Goal: Task Accomplishment & Management: Use online tool/utility

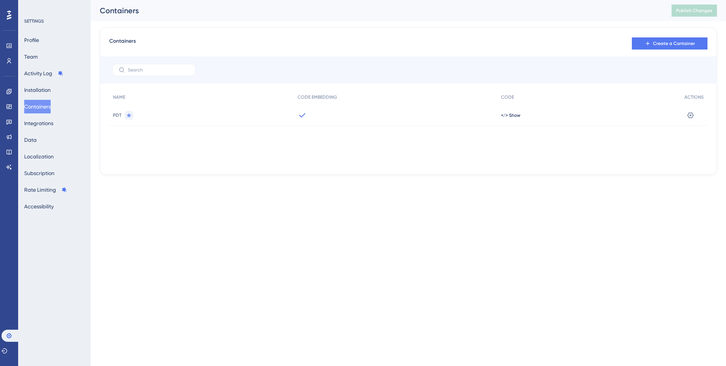
click at [660, 40] on span "Create a Container" at bounding box center [674, 43] width 42 height 6
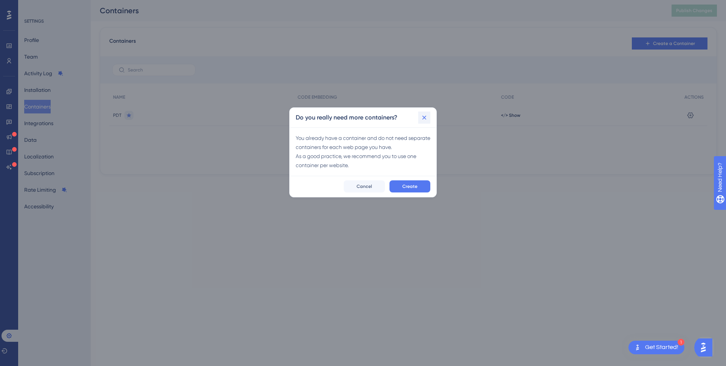
click at [425, 118] on icon at bounding box center [424, 118] width 4 height 4
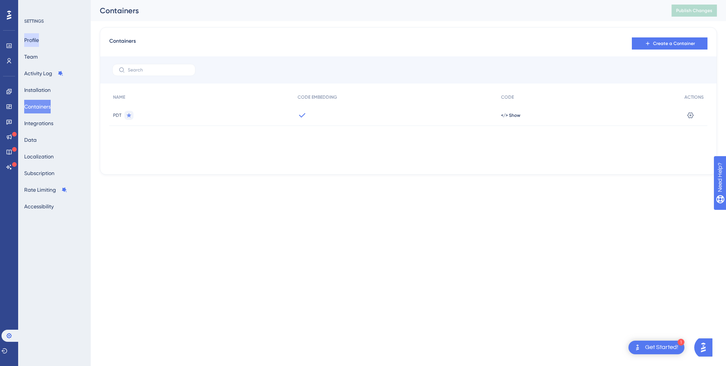
click at [36, 40] on button "Profile" at bounding box center [31, 40] width 15 height 14
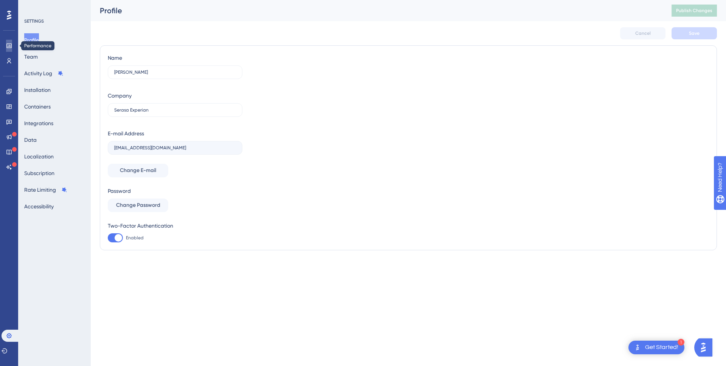
click at [12, 44] on link at bounding box center [9, 46] width 6 height 12
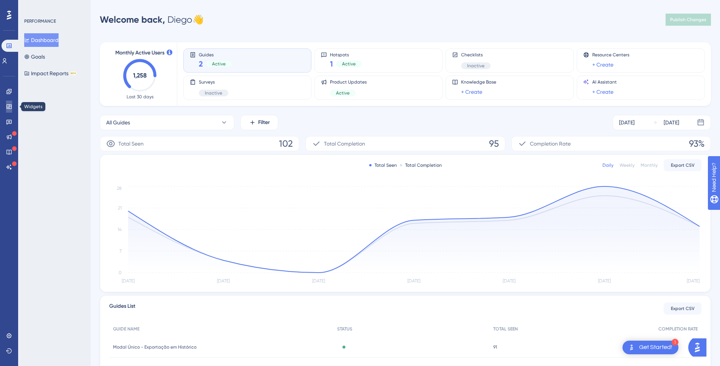
click at [11, 112] on link at bounding box center [9, 107] width 6 height 12
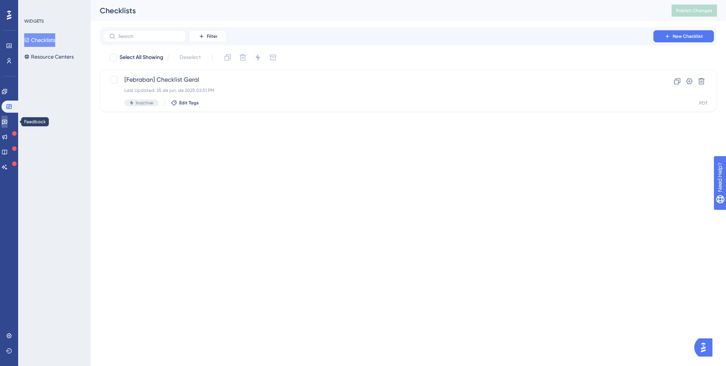
click at [8, 126] on link at bounding box center [5, 122] width 6 height 12
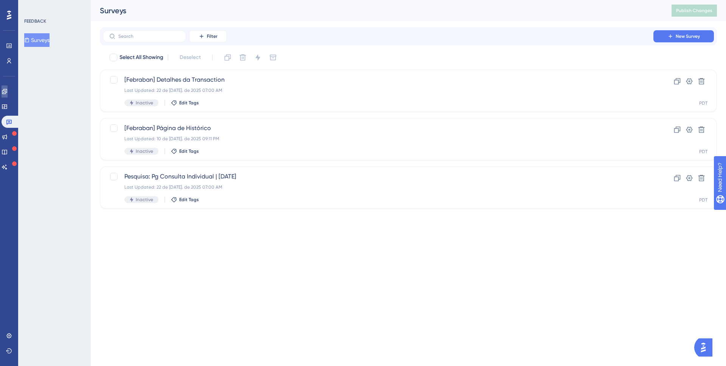
click at [8, 91] on link at bounding box center [5, 91] width 6 height 12
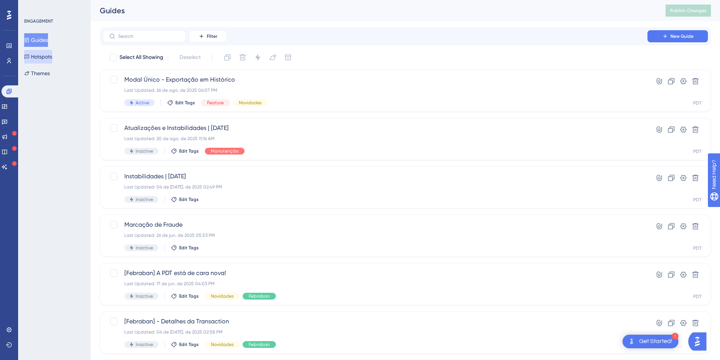
click at [52, 54] on button "Hotspots" at bounding box center [38, 57] width 28 height 14
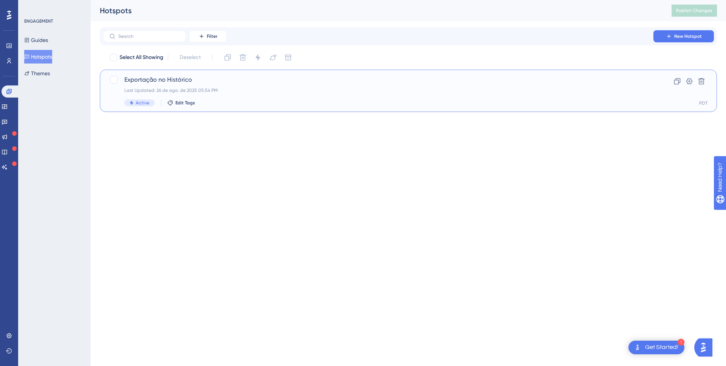
click at [231, 91] on div "Last Updated: 26 de ago. de 2025 05:54 PM" at bounding box center [377, 90] width 507 height 6
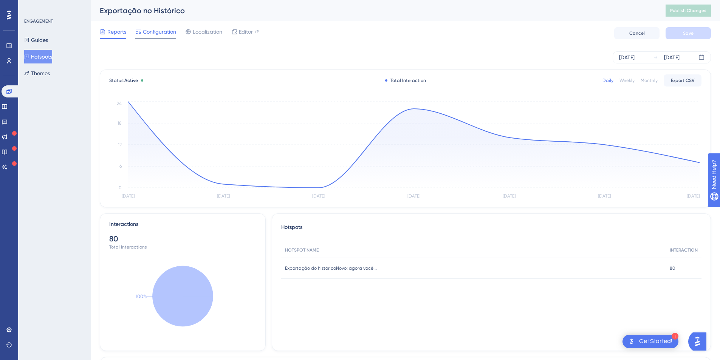
click at [166, 37] on div "Configuration" at bounding box center [155, 33] width 41 height 12
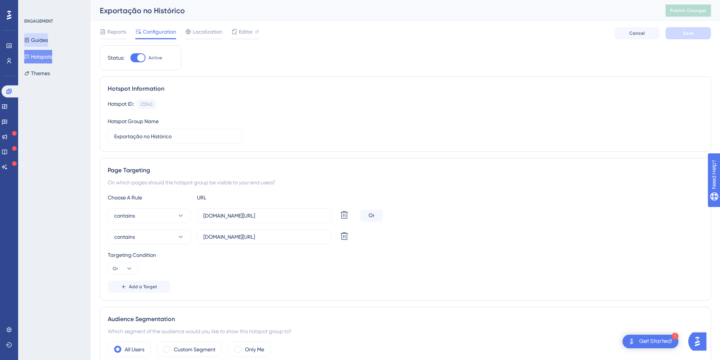
click at [45, 42] on button "Guides" at bounding box center [36, 40] width 24 height 14
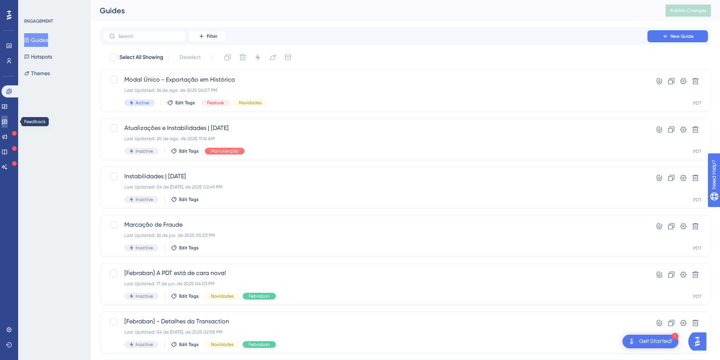
click at [8, 122] on icon at bounding box center [5, 122] width 6 height 6
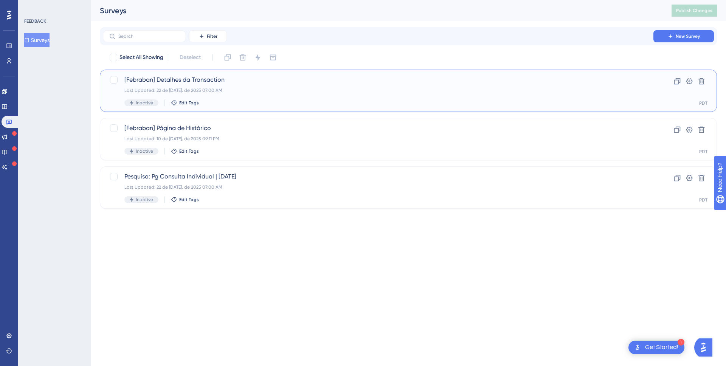
click at [243, 88] on div "Last Updated: 22 de [DATE]. de 2025 07:00 AM" at bounding box center [377, 90] width 507 height 6
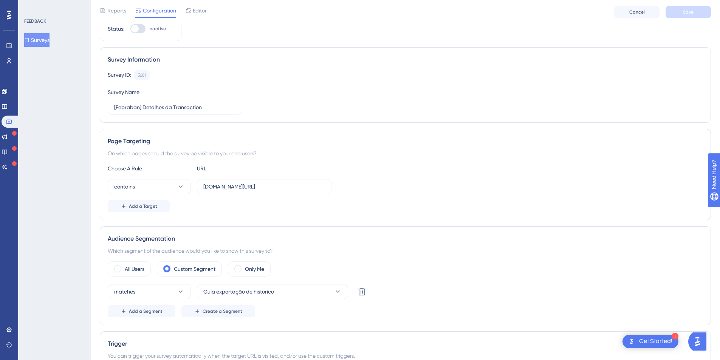
scroll to position [31, 0]
click at [9, 61] on icon at bounding box center [9, 60] width 4 height 5
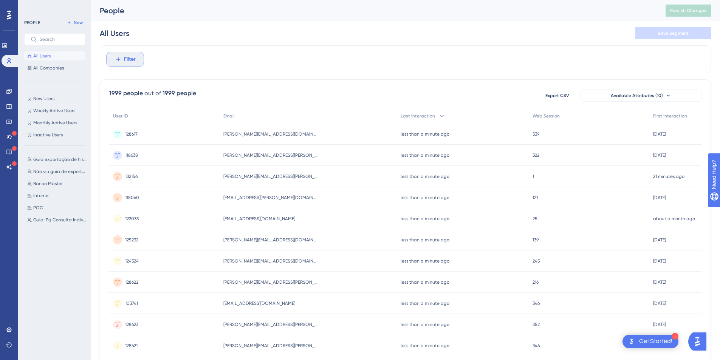
click at [132, 63] on span "Filter" at bounding box center [130, 59] width 12 height 9
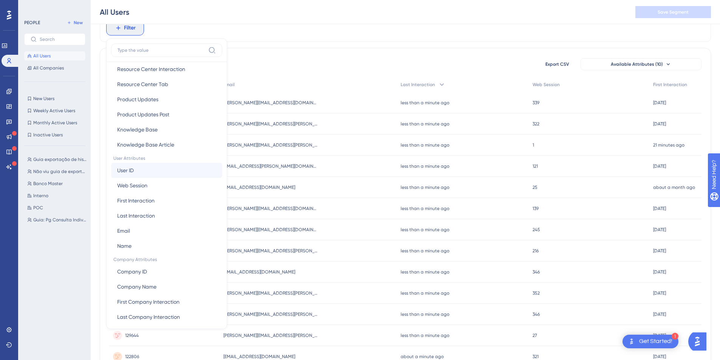
scroll to position [258, 0]
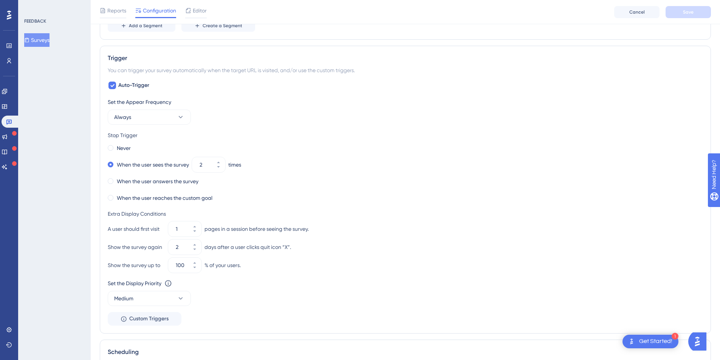
scroll to position [319, 0]
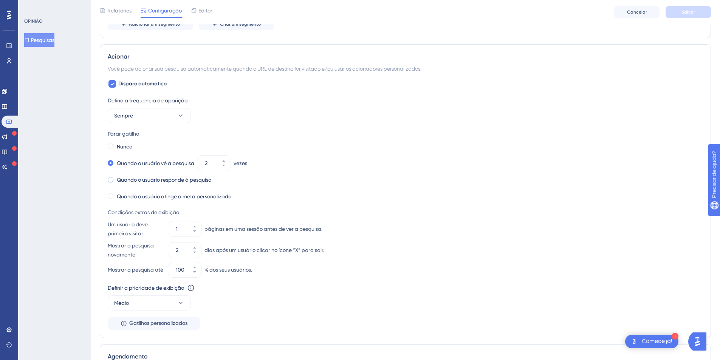
click at [113, 177] on div "Quando o usuário responde à pesquisa" at bounding box center [160, 180] width 104 height 11
click at [155, 113] on button "Sempre" at bounding box center [149, 115] width 83 height 15
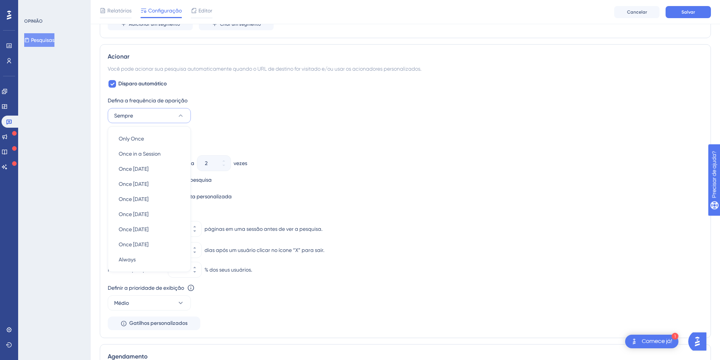
scroll to position [338, 0]
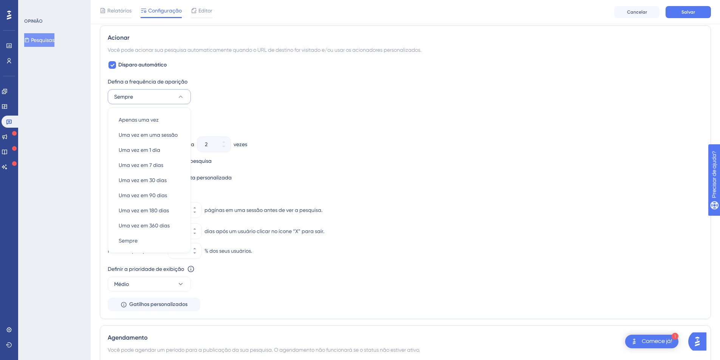
click at [244, 115] on div "Parar gatilho" at bounding box center [405, 114] width 595 height 9
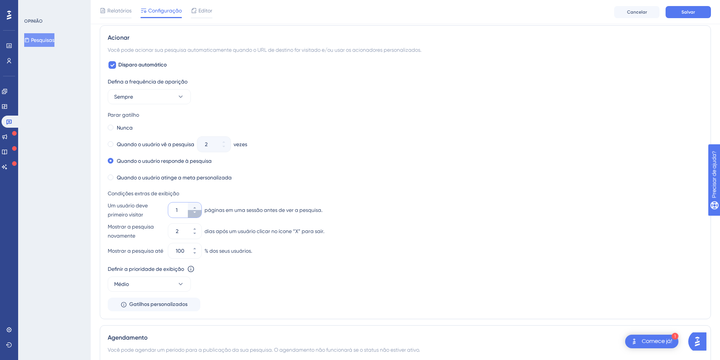
click at [195, 212] on icon at bounding box center [194, 213] width 3 height 2
type input "1"
click at [194, 229] on icon at bounding box center [194, 229] width 3 height 2
type input "3"
click at [164, 286] on button "Médio" at bounding box center [149, 284] width 83 height 15
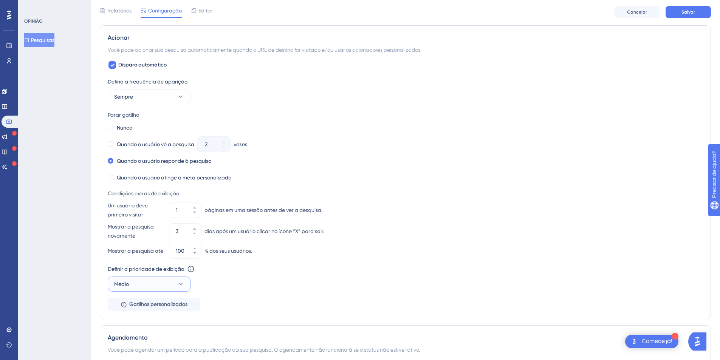
scroll to position [480, 0]
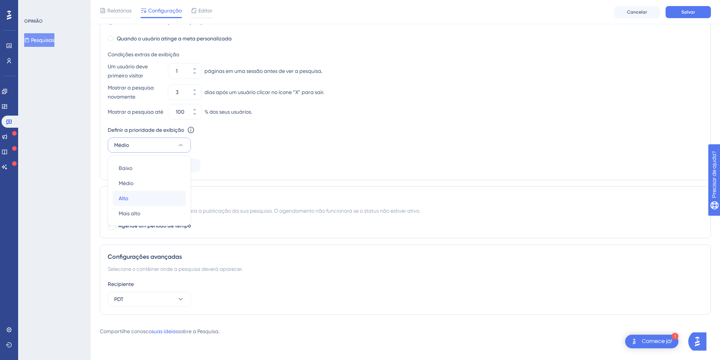
click at [132, 202] on div "[GEOGRAPHIC_DATA]" at bounding box center [149, 198] width 61 height 15
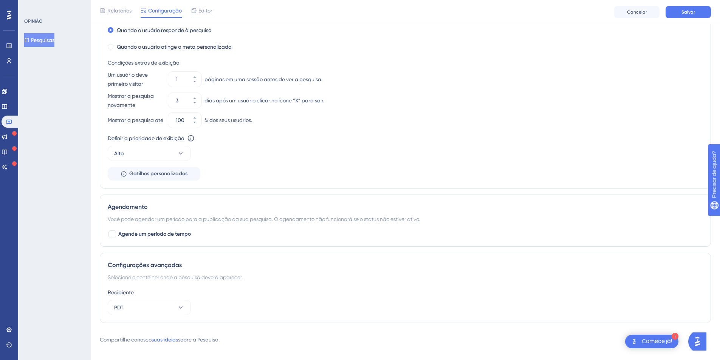
scroll to position [457, 0]
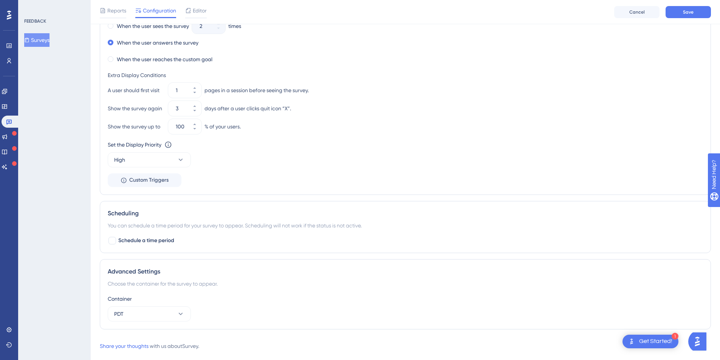
click at [103, 95] on div "Trigger You can trigger your survey automatically when the target URL is visite…" at bounding box center [405, 51] width 611 height 288
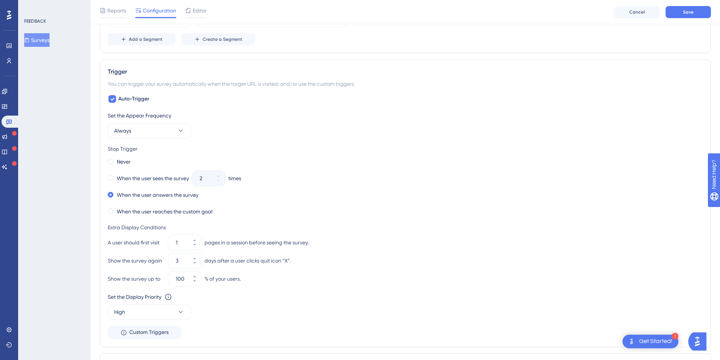
scroll to position [305, 0]
click at [163, 332] on span "Custom Triggers" at bounding box center [148, 332] width 39 height 9
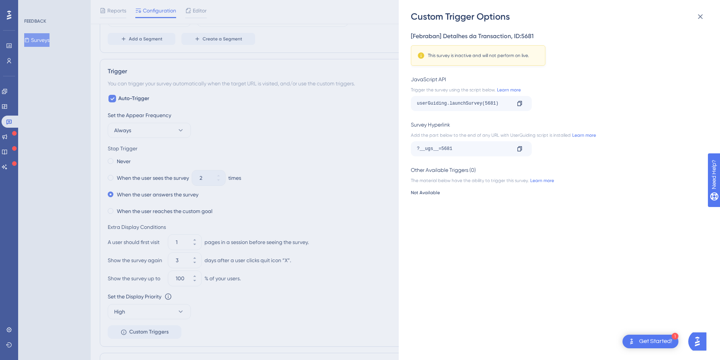
click at [368, 150] on div "Custom Trigger Options [Febraban] Detalhes da Transaction , ID: 5681 This surve…" at bounding box center [360, 180] width 720 height 360
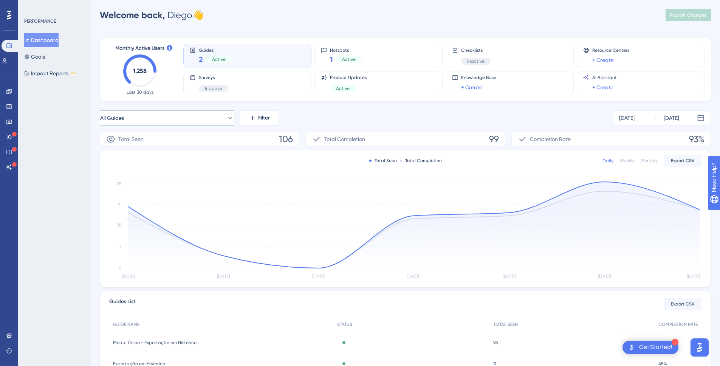
scroll to position [11, 0]
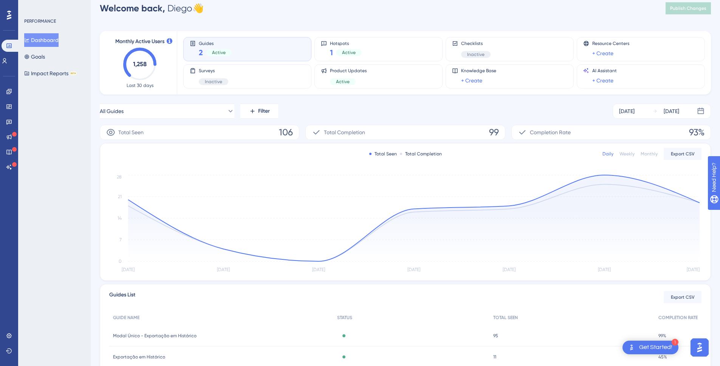
click at [55, 122] on div "PERFORMANCE Dashboard Goals Impact Reports BETA" at bounding box center [54, 183] width 73 height 366
click at [8, 125] on link at bounding box center [9, 122] width 6 height 12
